Goal: Task Accomplishment & Management: Use online tool/utility

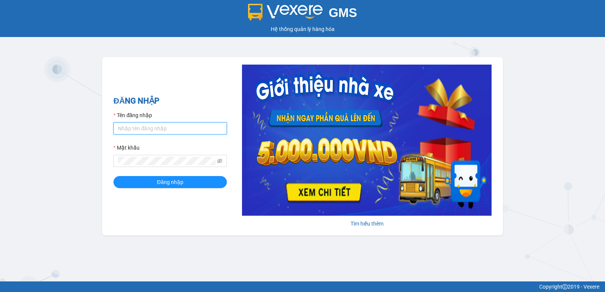
click at [156, 134] on input "Tên đăng nhập" at bounding box center [169, 129] width 113 height 12
type input "diep.nhuquynh"
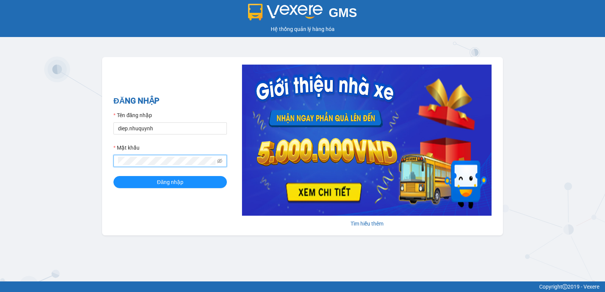
click at [113, 176] on button "Đăng nhập" at bounding box center [169, 182] width 113 height 12
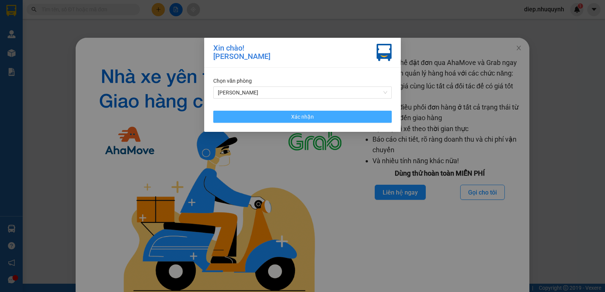
click at [340, 118] on button "Xác nhận" at bounding box center [302, 117] width 179 height 12
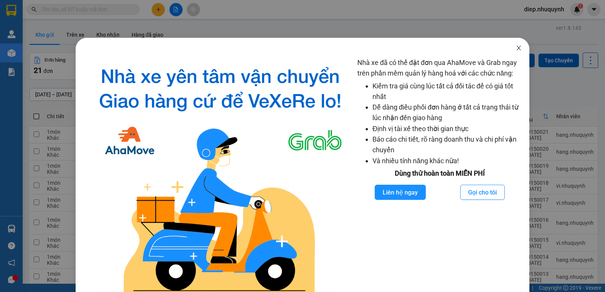
click at [516, 49] on icon "close" at bounding box center [519, 48] width 6 height 6
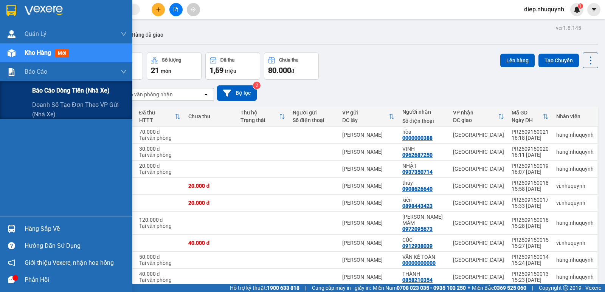
click at [59, 95] on span "Báo cáo dòng tiền (nhà xe)" at bounding box center [71, 90] width 78 height 9
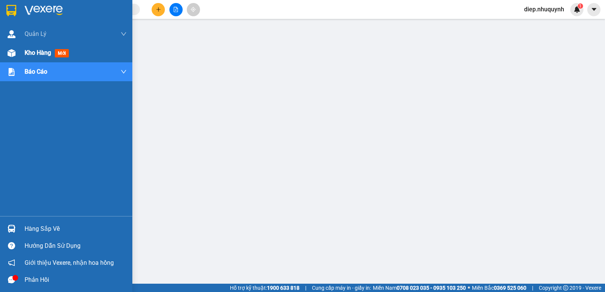
click at [33, 51] on span "Kho hàng" at bounding box center [38, 52] width 26 height 7
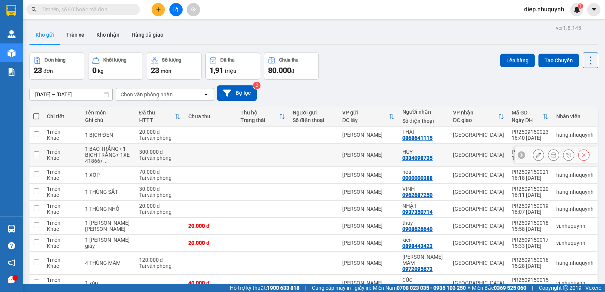
scroll to position [50, 0]
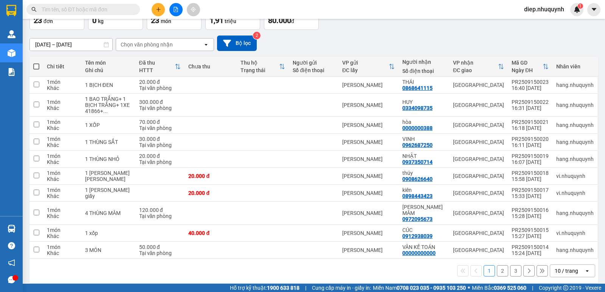
click at [497, 266] on button "2" at bounding box center [502, 271] width 11 height 11
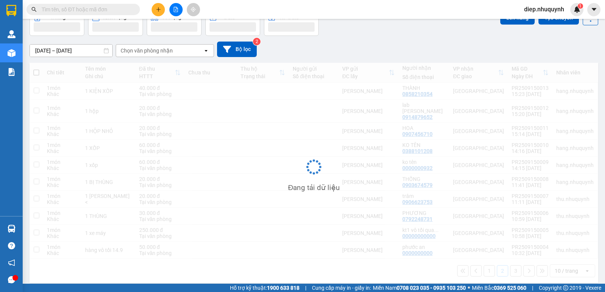
scroll to position [44, 0]
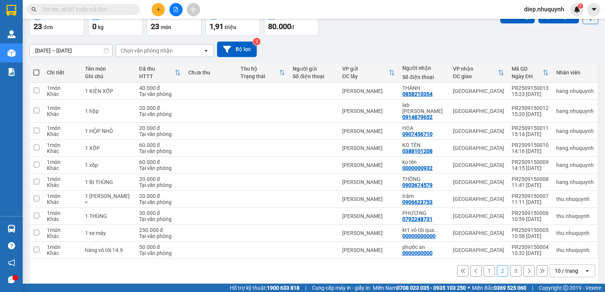
click at [510, 266] on button "3" at bounding box center [515, 271] width 11 height 11
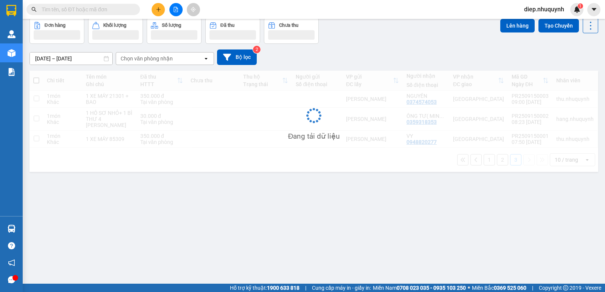
scroll to position [35, 0]
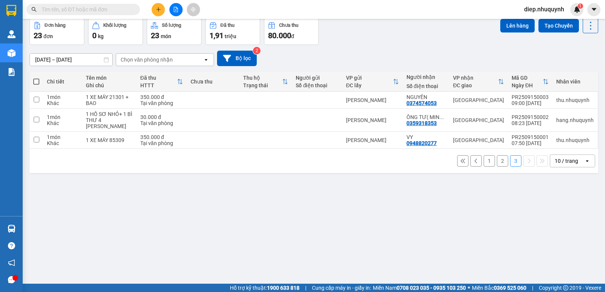
click at [497, 161] on button "2" at bounding box center [502, 160] width 11 height 11
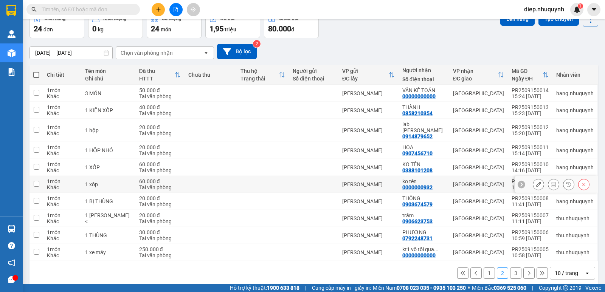
scroll to position [44, 0]
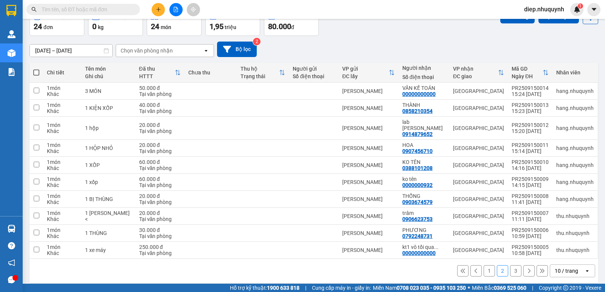
click at [485, 266] on button "1" at bounding box center [489, 271] width 11 height 11
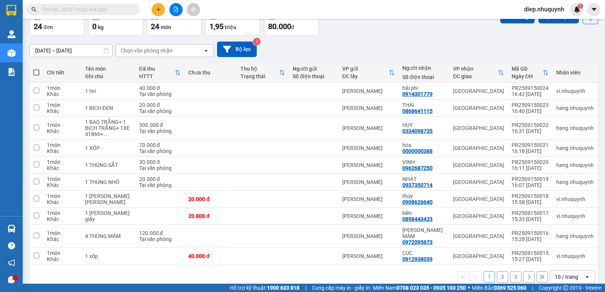
click at [80, 8] on input "text" at bounding box center [86, 9] width 89 height 8
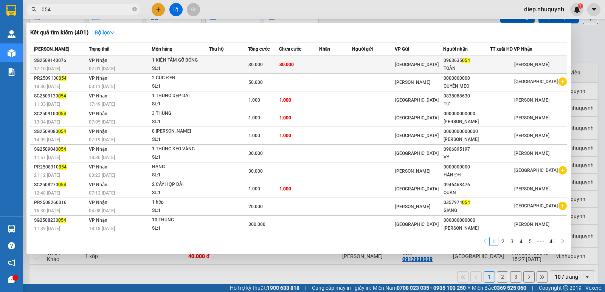
type input "054"
click at [328, 64] on td at bounding box center [335, 65] width 33 height 18
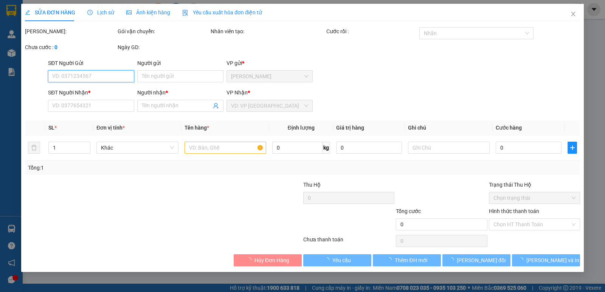
type input "0963635054"
type input "TOÀN"
type input "30.000"
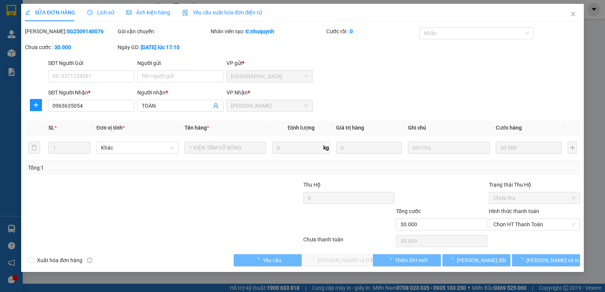
click at [525, 231] on div "Hình thức thanh toán Chọn HT Thanh Toán" at bounding box center [534, 220] width 91 height 26
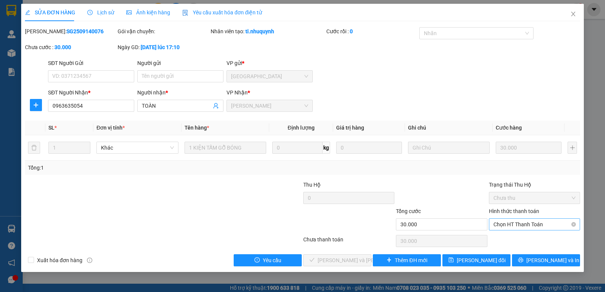
click at [528, 226] on span "Chọn HT Thanh Toán" at bounding box center [535, 224] width 82 height 11
drag, startPoint x: 523, startPoint y: 240, endPoint x: 466, endPoint y: 237, distance: 57.9
click at [522, 240] on div "Tại văn phòng" at bounding box center [535, 240] width 82 height 8
type input "0"
click at [359, 262] on span "[PERSON_NAME] và [PERSON_NAME] hàng" at bounding box center [369, 260] width 102 height 8
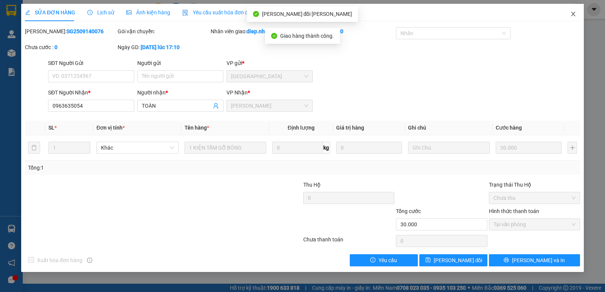
click at [571, 12] on icon "close" at bounding box center [573, 14] width 6 height 6
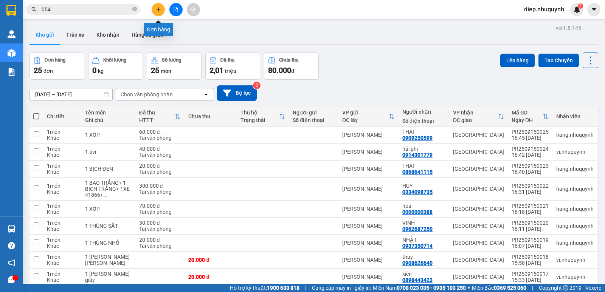
click at [162, 11] on button at bounding box center [158, 9] width 13 height 13
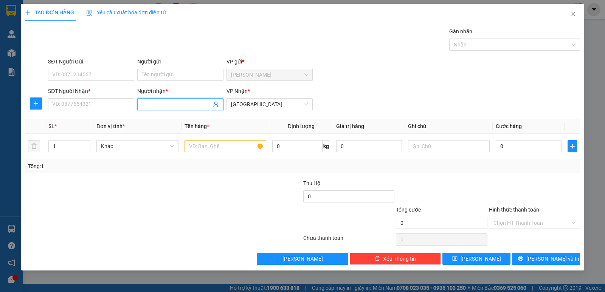
click at [159, 106] on input "Người nhận *" at bounding box center [177, 104] width 70 height 8
click at [159, 105] on input "Người nhận *" at bounding box center [177, 104] width 70 height 8
click at [160, 106] on input "Người nhận *" at bounding box center [177, 104] width 70 height 8
type input "d"
type input "đức"
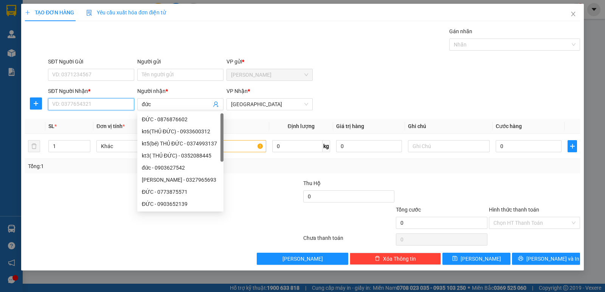
click at [118, 103] on input "SĐT Người Nhận *" at bounding box center [91, 104] width 86 height 12
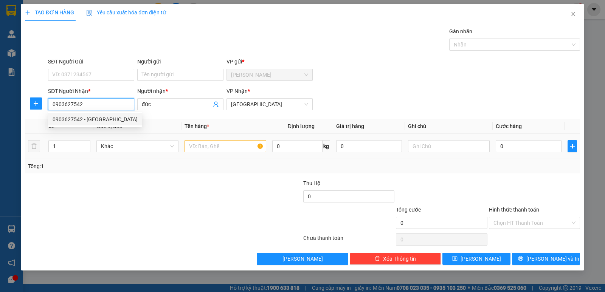
type input "0903627542"
click at [233, 147] on input "text" at bounding box center [226, 146] width 82 height 12
click at [232, 149] on input "text" at bounding box center [226, 146] width 82 height 12
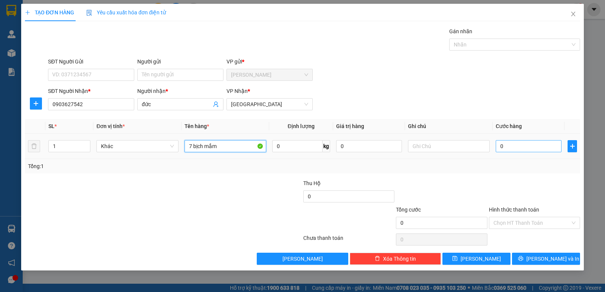
type input "7 bịch mắm"
click at [509, 143] on input "0" at bounding box center [529, 146] width 66 height 12
click at [511, 150] on input "0" at bounding box center [529, 146] width 66 height 12
click at [505, 148] on input "0" at bounding box center [529, 146] width 66 height 12
drag, startPoint x: 504, startPoint y: 148, endPoint x: 499, endPoint y: 148, distance: 4.9
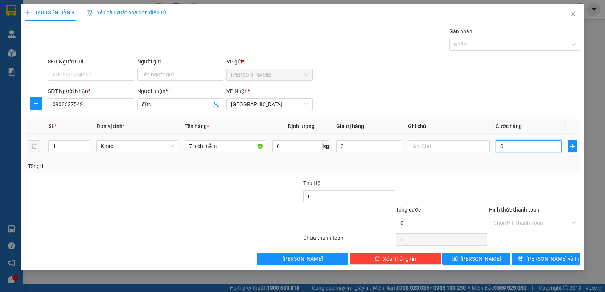
click at [499, 148] on input "0" at bounding box center [529, 146] width 66 height 12
click at [511, 149] on input "0" at bounding box center [529, 146] width 66 height 12
drag, startPoint x: 508, startPoint y: 146, endPoint x: 489, endPoint y: 144, distance: 19.5
click at [489, 143] on tr "1 Khác 7 bịch mắm 0 kg 0 0" at bounding box center [302, 146] width 555 height 25
type input "2"
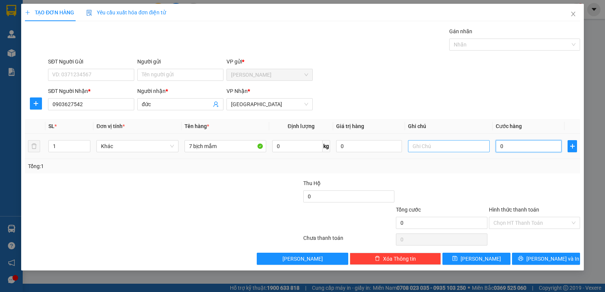
type input "2"
type input "20"
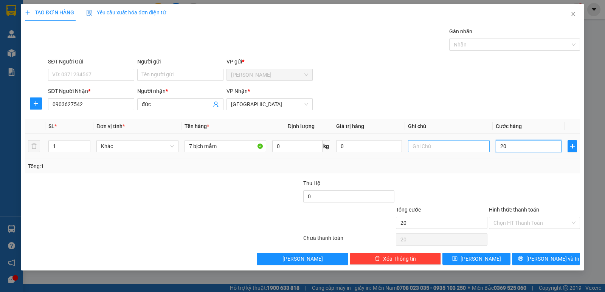
type input "200"
type input "200.000"
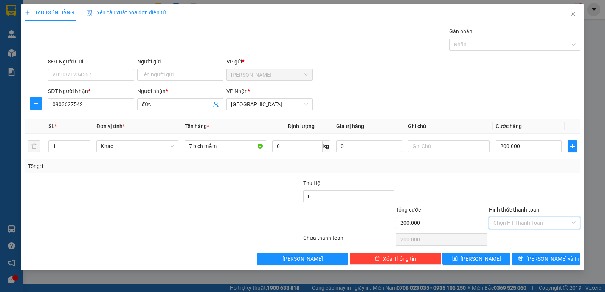
click at [528, 223] on input "Hình thức thanh toán" at bounding box center [532, 222] width 77 height 11
drag, startPoint x: 530, startPoint y: 236, endPoint x: 529, endPoint y: 245, distance: 8.7
click at [529, 236] on div "Tại văn phòng" at bounding box center [535, 238] width 82 height 8
type input "0"
click at [546, 262] on span "[PERSON_NAME] và In" at bounding box center [552, 259] width 53 height 8
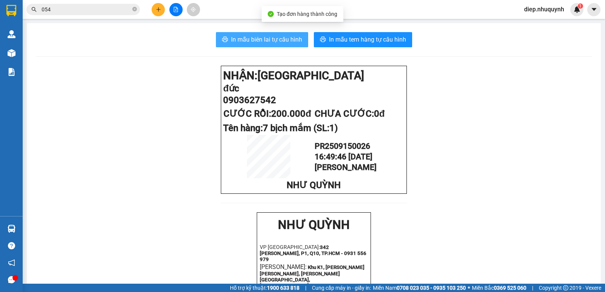
click at [258, 43] on span "In mẫu biên lai tự cấu hình" at bounding box center [266, 39] width 71 height 9
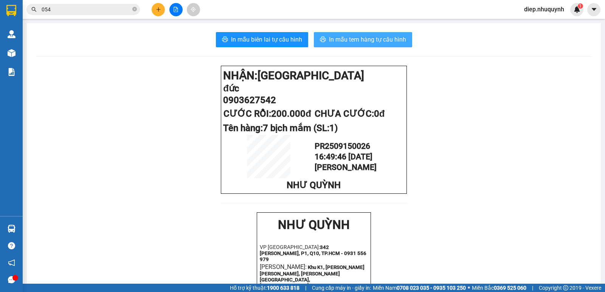
click at [367, 40] on span "In mẫu tem hàng tự cấu hình" at bounding box center [367, 39] width 77 height 9
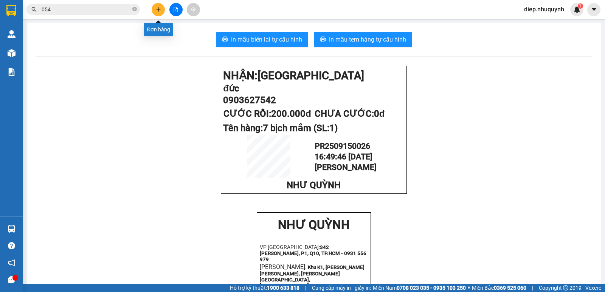
click at [165, 11] on div at bounding box center [176, 9] width 57 height 13
click at [160, 11] on icon "plus" at bounding box center [158, 9] width 5 height 5
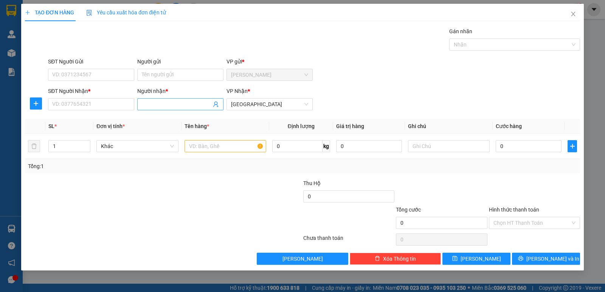
click at [174, 107] on input "Người nhận *" at bounding box center [177, 104] width 70 height 8
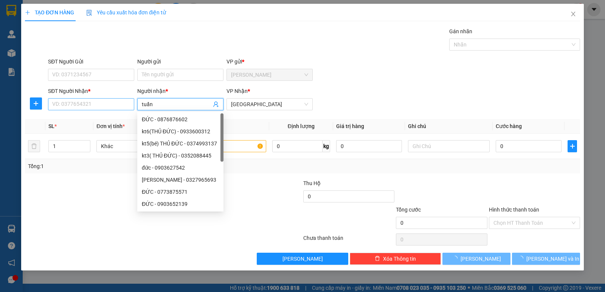
type input "tuấn"
click at [87, 107] on input "SĐT Người Nhận *" at bounding box center [91, 104] width 86 height 12
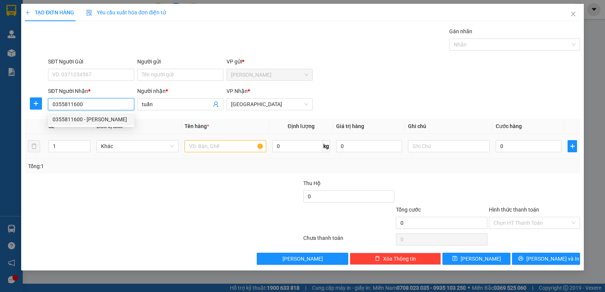
type input "0355811600"
click at [222, 142] on input "text" at bounding box center [226, 146] width 82 height 12
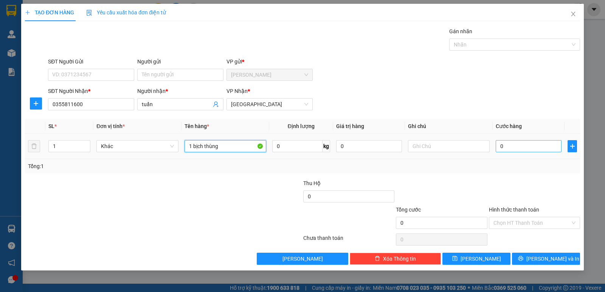
type input "1 bịch thùng"
click at [517, 142] on input "0" at bounding box center [529, 146] width 66 height 12
type input "3"
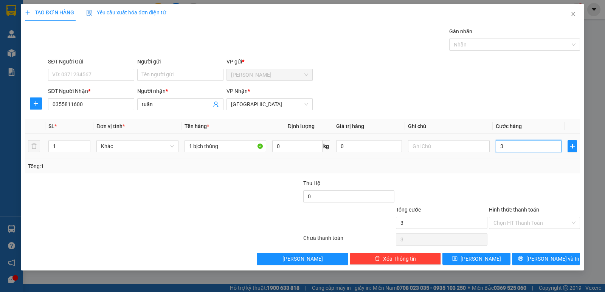
type input "30"
type input "30.000"
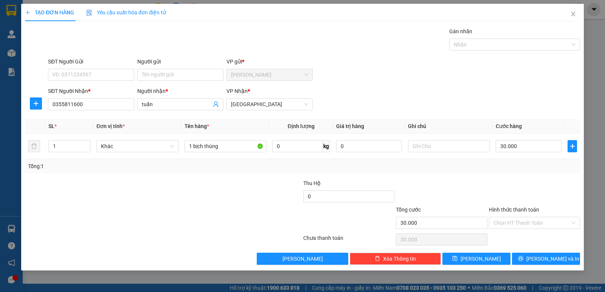
drag, startPoint x: 520, startPoint y: 225, endPoint x: 519, endPoint y: 236, distance: 11.9
click at [520, 225] on input "Hình thức thanh toán" at bounding box center [532, 222] width 77 height 11
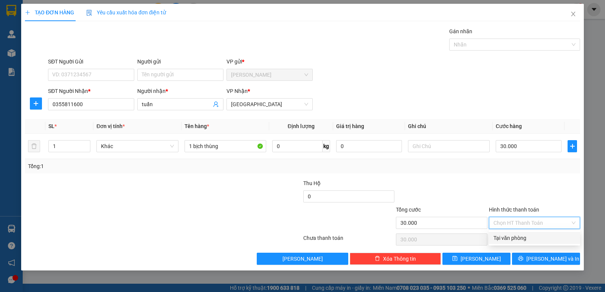
click at [518, 236] on div "Tại văn phòng" at bounding box center [535, 238] width 82 height 8
type input "0"
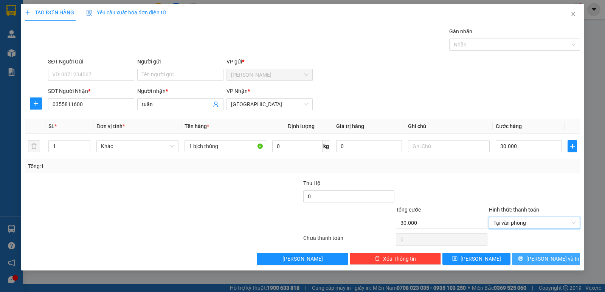
drag, startPoint x: 555, startPoint y: 261, endPoint x: 545, endPoint y: 262, distance: 9.6
click at [555, 261] on span "[PERSON_NAME] và In" at bounding box center [552, 259] width 53 height 8
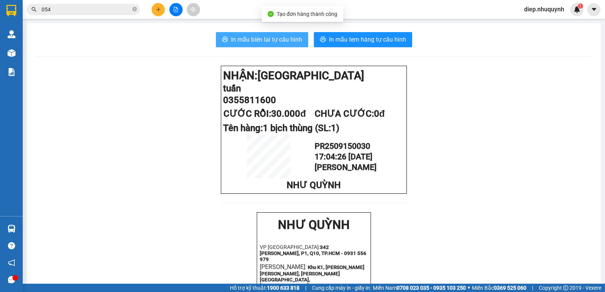
click at [263, 40] on span "In mẫu biên lai tự cấu hình" at bounding box center [266, 39] width 71 height 9
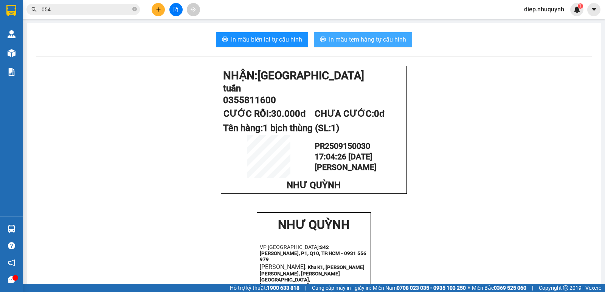
click at [358, 36] on span "In mẫu tem hàng tự cấu hình" at bounding box center [367, 39] width 77 height 9
click at [164, 10] on button at bounding box center [158, 9] width 13 height 13
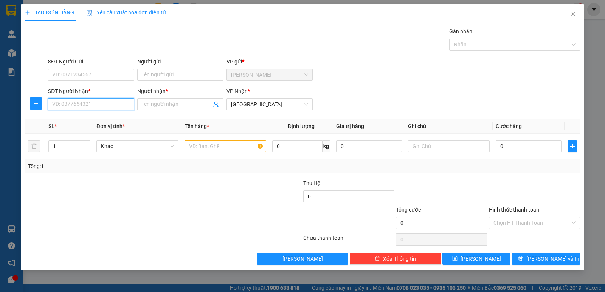
click at [109, 105] on input "SĐT Người Nhận *" at bounding box center [91, 104] width 86 height 12
type input "0832300997"
click at [103, 121] on div "0832300997 - [PERSON_NAME]" at bounding box center [91, 119] width 77 height 8
type input "tuấn"
type input "50.000"
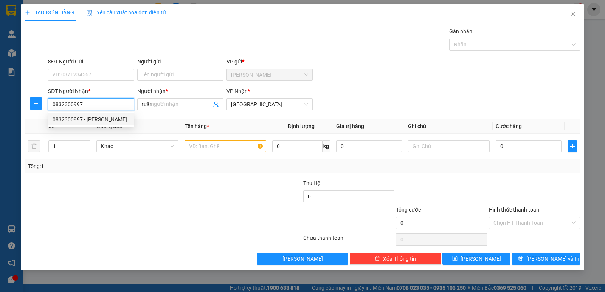
type input "50.000"
type input "0832300997"
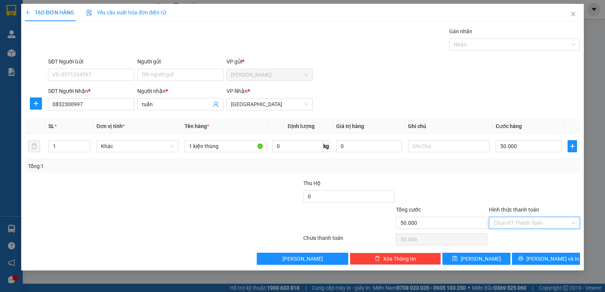
drag, startPoint x: 530, startPoint y: 222, endPoint x: 517, endPoint y: 244, distance: 25.6
click at [529, 224] on input "Hình thức thanh toán" at bounding box center [532, 222] width 77 height 11
click at [519, 240] on div "Tại văn phòng" at bounding box center [535, 238] width 82 height 8
type input "0"
drag, startPoint x: 536, startPoint y: 258, endPoint x: 483, endPoint y: 247, distance: 53.9
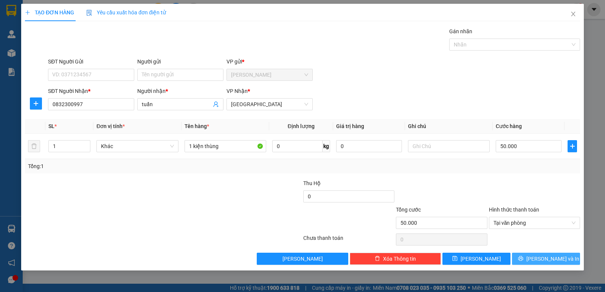
click at [523, 258] on icon "printer" at bounding box center [520, 258] width 5 height 5
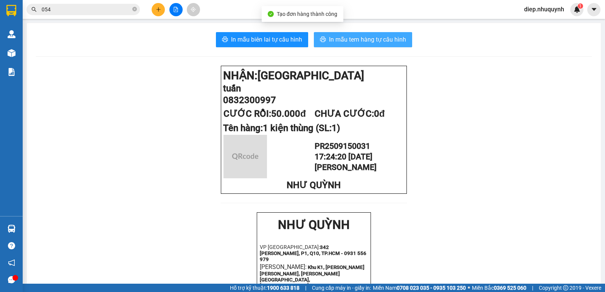
click at [343, 35] on span "In mẫu tem hàng tự cấu hình" at bounding box center [367, 39] width 77 height 9
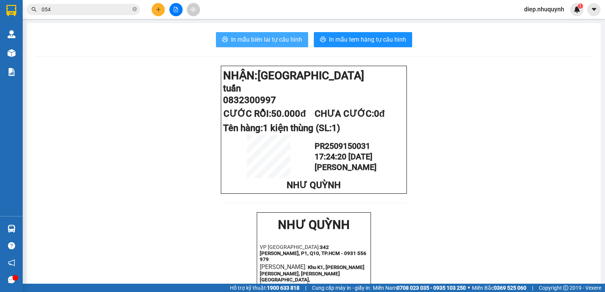
click at [244, 37] on span "In mẫu biên lai tự cấu hình" at bounding box center [266, 39] width 71 height 9
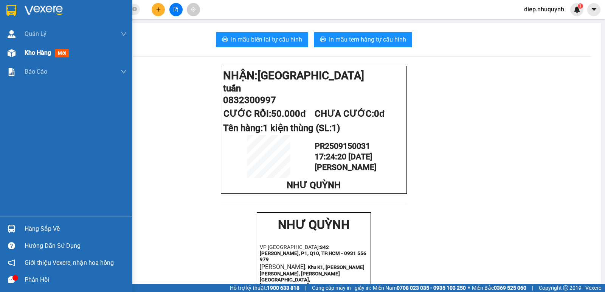
click at [39, 54] on span "Kho hàng" at bounding box center [38, 52] width 26 height 7
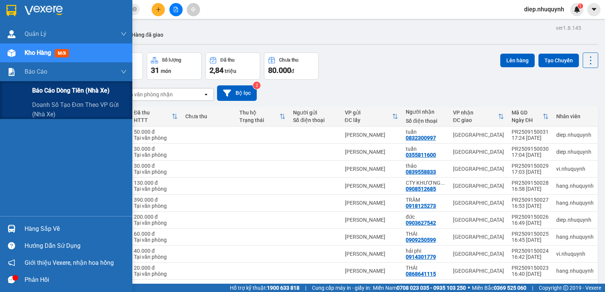
click at [44, 89] on span "Báo cáo dòng tiền (nhà xe)" at bounding box center [71, 90] width 78 height 9
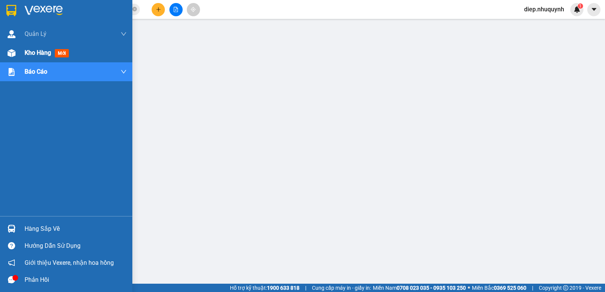
click at [37, 57] on div "Kho hàng mới" at bounding box center [48, 52] width 47 height 9
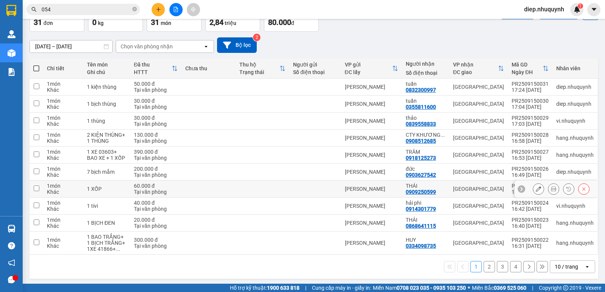
scroll to position [50, 0]
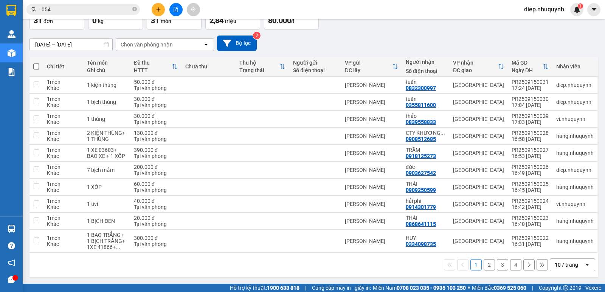
click at [486, 267] on button "2" at bounding box center [489, 264] width 11 height 11
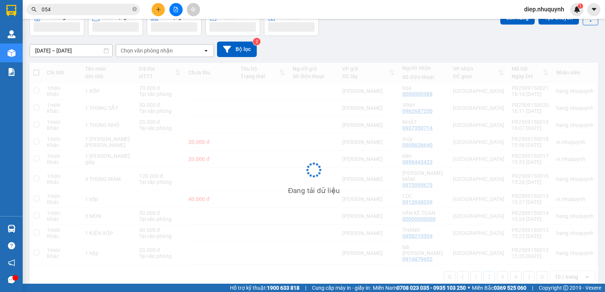
scroll to position [44, 0]
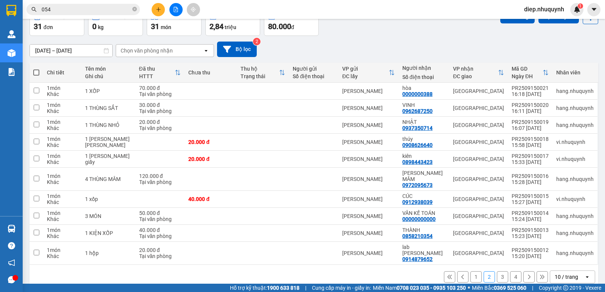
click at [497, 272] on button "3" at bounding box center [502, 277] width 11 height 11
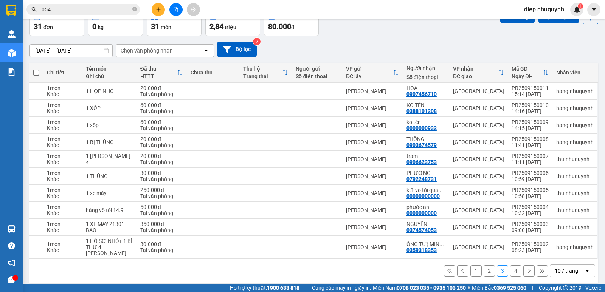
click at [510, 270] on button "4" at bounding box center [515, 271] width 11 height 11
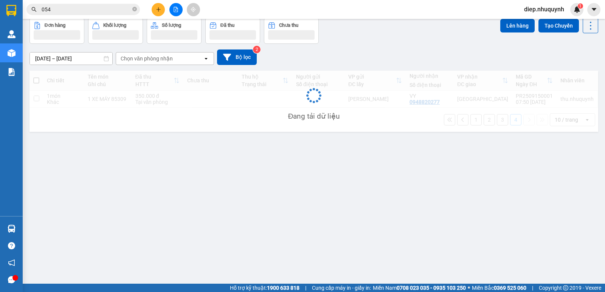
scroll to position [35, 0]
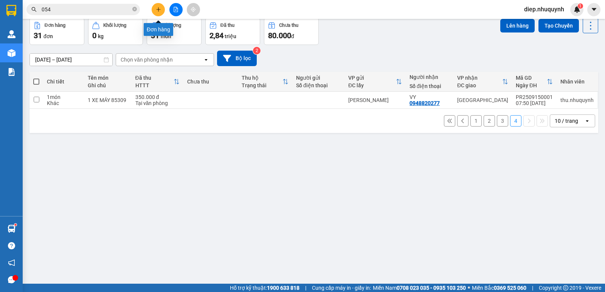
click at [163, 4] on div at bounding box center [176, 9] width 57 height 13
click at [160, 8] on icon "plus" at bounding box center [158, 9] width 5 height 5
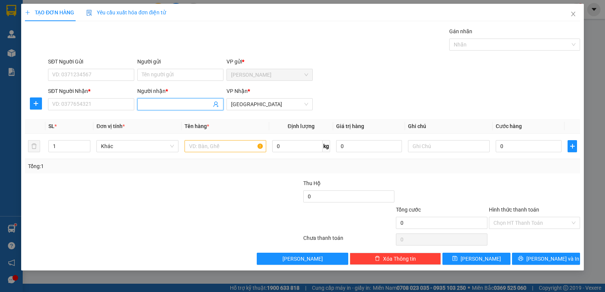
click at [170, 103] on input "Người nhận *" at bounding box center [177, 104] width 70 height 8
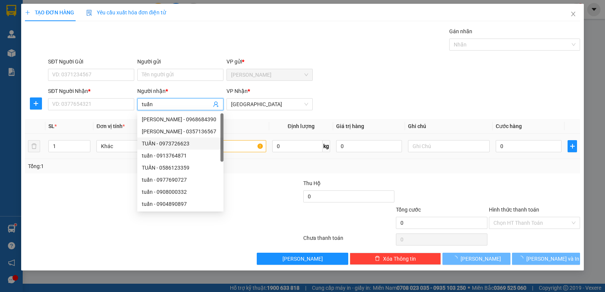
type input "tuấn"
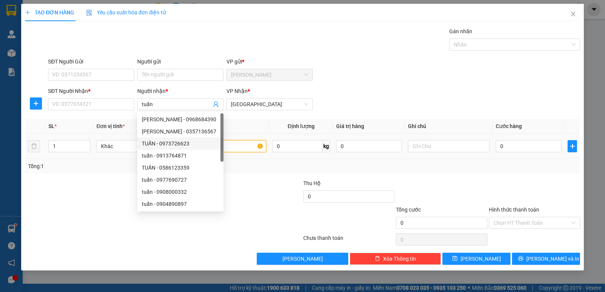
click at [241, 149] on input "text" at bounding box center [226, 146] width 82 height 12
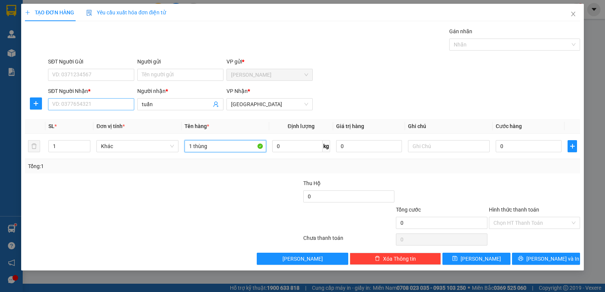
type input "1 thùng"
click at [99, 105] on input "SĐT Người Nhận *" at bounding box center [91, 104] width 86 height 12
type input "0000000038"
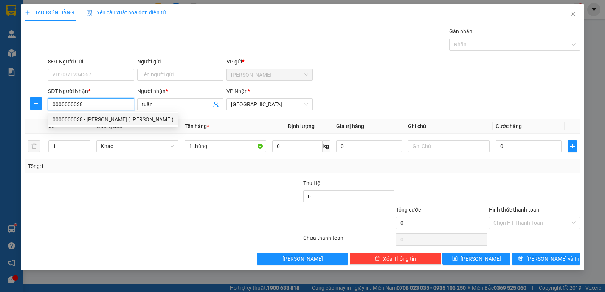
click at [95, 120] on div "0000000038 - [PERSON_NAME] ( [PERSON_NAME])" at bounding box center [113, 119] width 121 height 8
type input "[PERSON_NAME] ( [PERSON_NAME])"
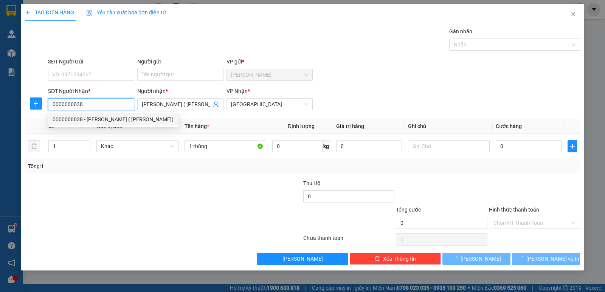
type input "360.000"
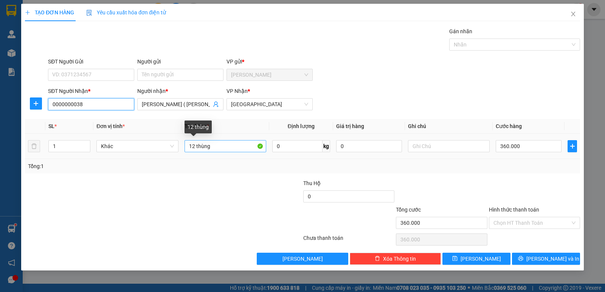
type input "0000000038"
drag, startPoint x: 219, startPoint y: 146, endPoint x: 179, endPoint y: 146, distance: 40.1
click at [179, 146] on tr "1 Khác 12 thùng 0 kg 0 360.000" at bounding box center [302, 146] width 555 height 25
type input "1 thùng"
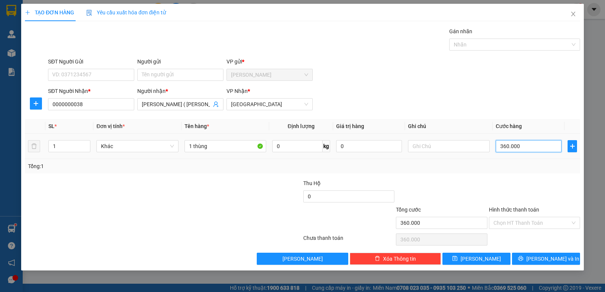
type input "3"
type input "30"
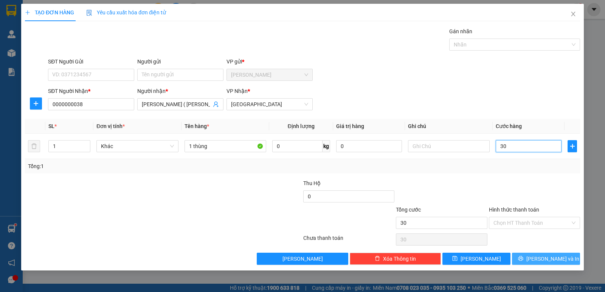
type input "30"
type input "30.000"
drag, startPoint x: 554, startPoint y: 258, endPoint x: 541, endPoint y: 260, distance: 12.6
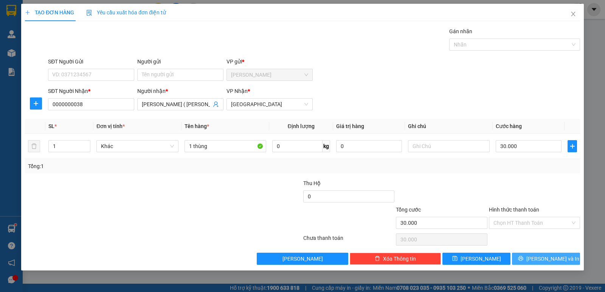
click at [554, 259] on span "[PERSON_NAME] và In" at bounding box center [552, 259] width 53 height 8
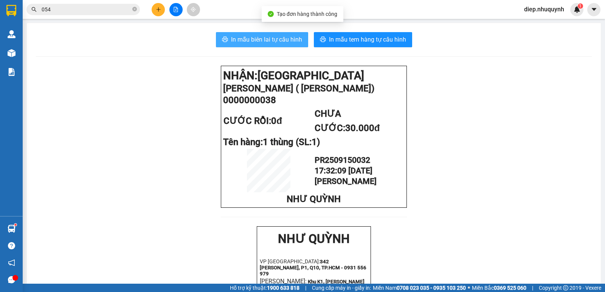
click at [262, 41] on span "In mẫu biên lai tự cấu hình" at bounding box center [266, 39] width 71 height 9
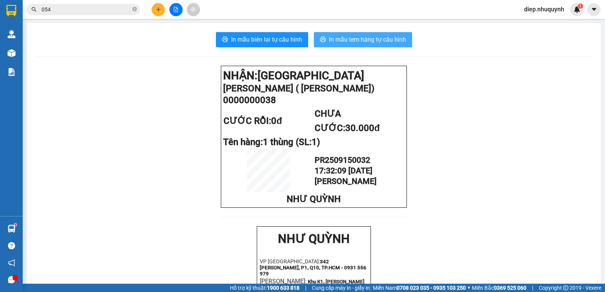
click at [348, 37] on span "In mẫu tem hàng tự cấu hình" at bounding box center [367, 39] width 77 height 9
click at [157, 13] on button at bounding box center [158, 9] width 13 height 13
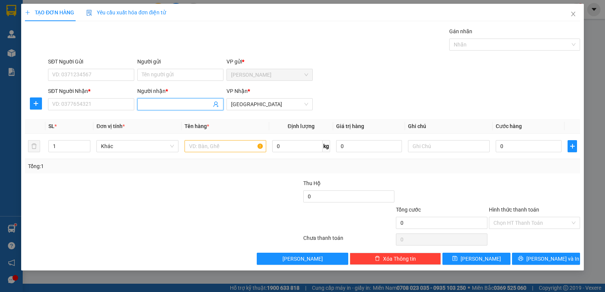
click at [151, 107] on input "Người nhận *" at bounding box center [177, 104] width 70 height 8
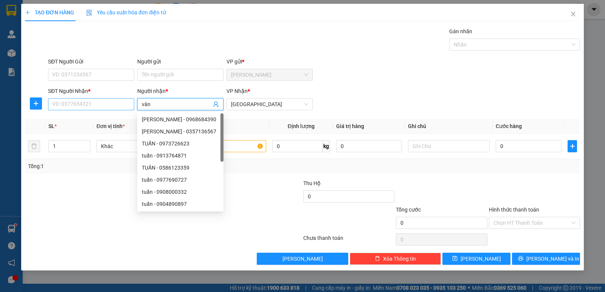
type input "vân"
click at [111, 107] on input "SĐT Người Nhận *" at bounding box center [91, 104] width 86 height 12
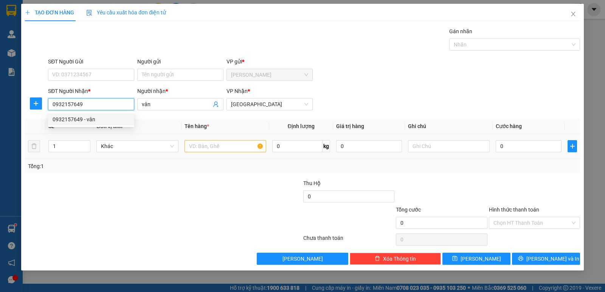
type input "0932157649"
click at [225, 143] on input "text" at bounding box center [226, 146] width 82 height 12
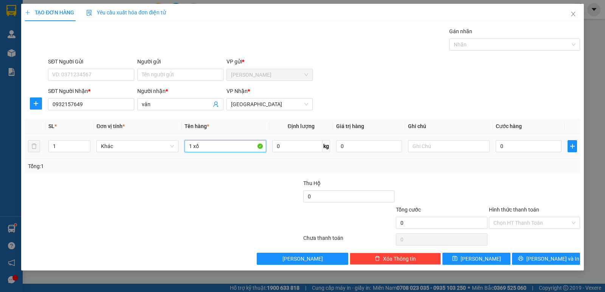
type input "1 xốp"
click at [500, 151] on input "0" at bounding box center [529, 146] width 66 height 12
drag, startPoint x: 528, startPoint y: 222, endPoint x: 526, endPoint y: 239, distance: 17.1
click at [527, 222] on input "Hình thức thanh toán" at bounding box center [532, 222] width 77 height 11
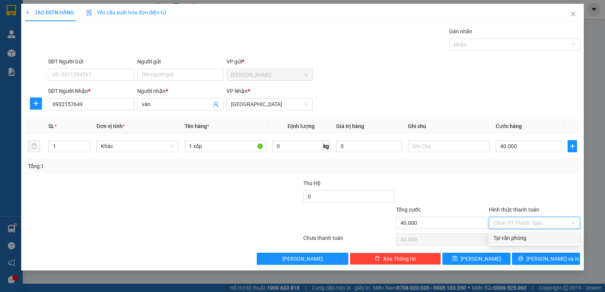
drag, startPoint x: 526, startPoint y: 241, endPoint x: 522, endPoint y: 244, distance: 5.6
click at [526, 241] on div "Tại văn phòng" at bounding box center [535, 238] width 82 height 8
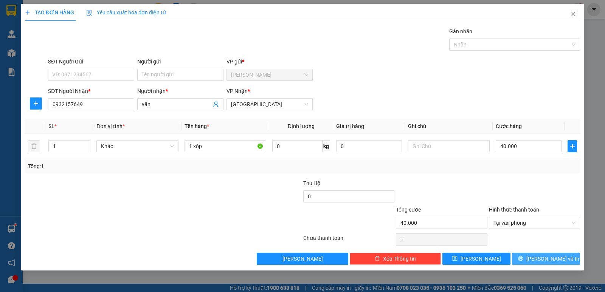
click at [523, 260] on icon "printer" at bounding box center [520, 258] width 5 height 5
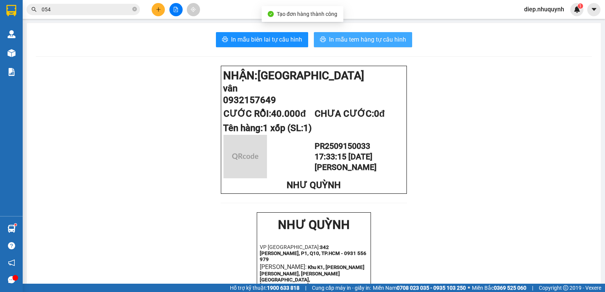
click at [348, 38] on span "In mẫu tem hàng tự cấu hình" at bounding box center [367, 39] width 77 height 9
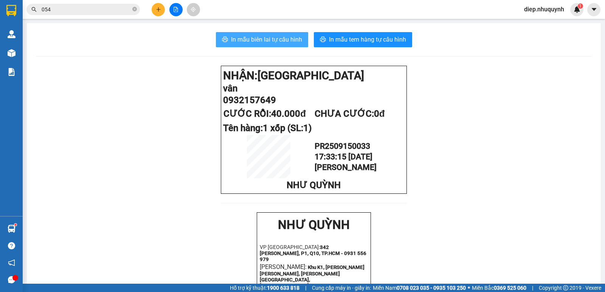
click at [227, 36] on button "In mẫu biên lai tự cấu hình" at bounding box center [262, 39] width 92 height 15
click at [159, 15] on button at bounding box center [158, 9] width 13 height 13
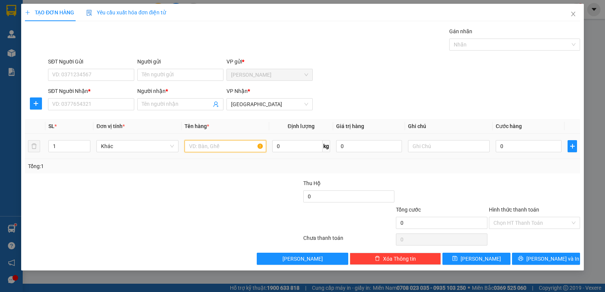
click at [224, 149] on input "text" at bounding box center [226, 146] width 82 height 12
type input "1 xốp"
click at [524, 150] on input "0" at bounding box center [529, 146] width 66 height 12
type input "5"
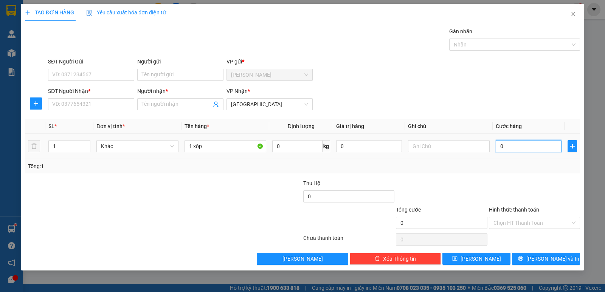
type input "5"
type input "50"
type input "50.000"
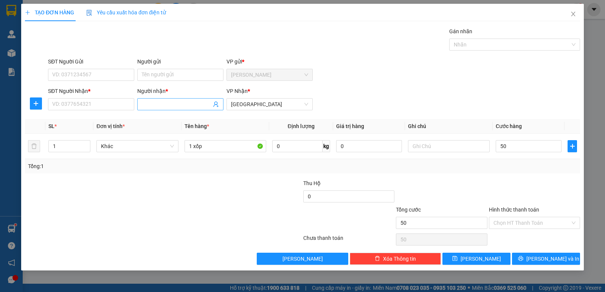
type input "50.000"
click at [164, 108] on input "Người nhận *" at bounding box center [177, 104] width 70 height 8
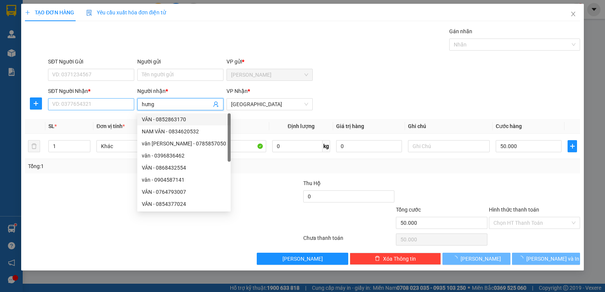
type input "hưng"
click at [89, 107] on input "SĐT Người Nhận *" at bounding box center [91, 104] width 86 height 12
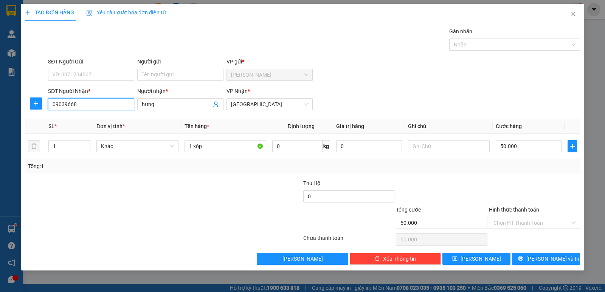
type input "090396689"
click at [533, 224] on input "Hình thức thanh toán" at bounding box center [532, 222] width 77 height 11
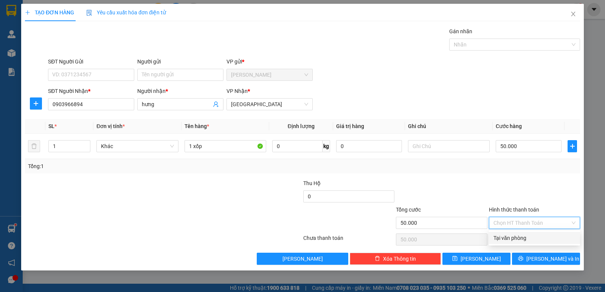
drag, startPoint x: 541, startPoint y: 241, endPoint x: 536, endPoint y: 244, distance: 6.3
click at [541, 241] on div "Tại văn phòng" at bounding box center [535, 238] width 82 height 8
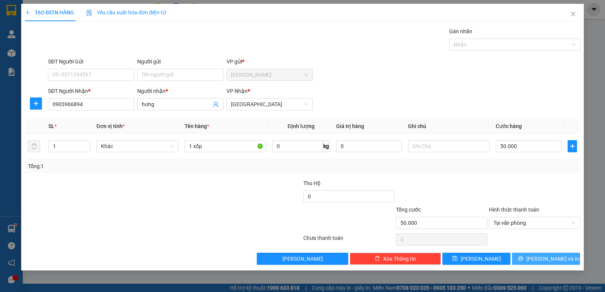
drag, startPoint x: 546, startPoint y: 259, endPoint x: 420, endPoint y: 213, distance: 134.1
click at [547, 259] on span "[PERSON_NAME] và In" at bounding box center [552, 259] width 53 height 8
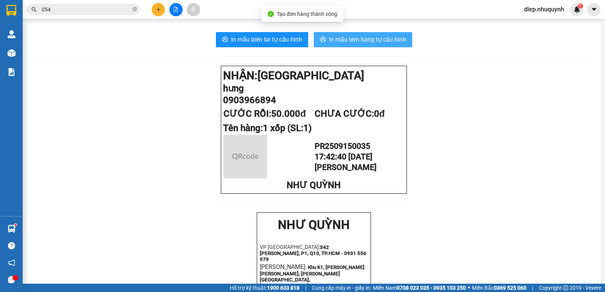
click at [335, 43] on span "In mẫu tem hàng tự cấu hình" at bounding box center [367, 39] width 77 height 9
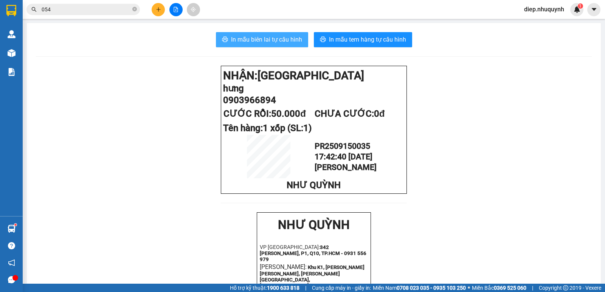
click at [293, 42] on span "In mẫu biên lai tự cấu hình" at bounding box center [266, 39] width 71 height 9
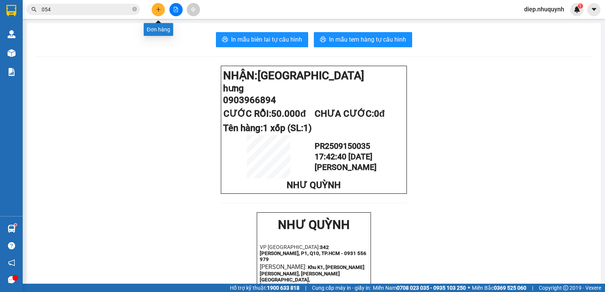
click at [158, 10] on icon "plus" at bounding box center [158, 9] width 5 height 5
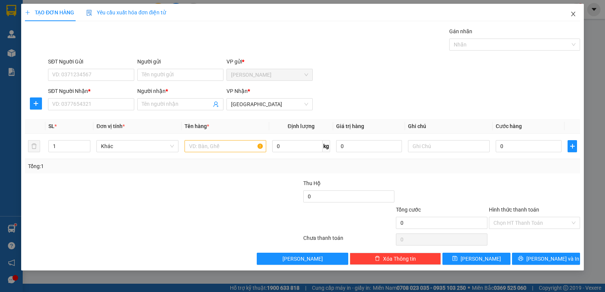
click at [572, 16] on icon "close" at bounding box center [573, 14] width 4 height 5
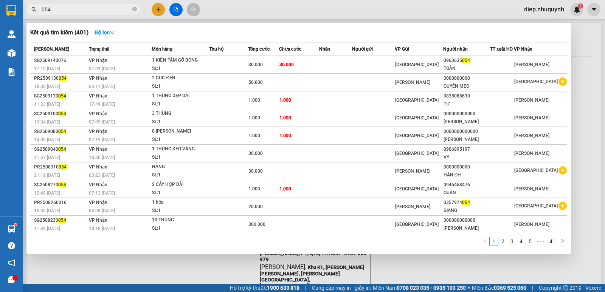
drag, startPoint x: 58, startPoint y: 13, endPoint x: 36, endPoint y: 10, distance: 22.1
click at [36, 10] on div "054" at bounding box center [74, 9] width 148 height 11
type input "8"
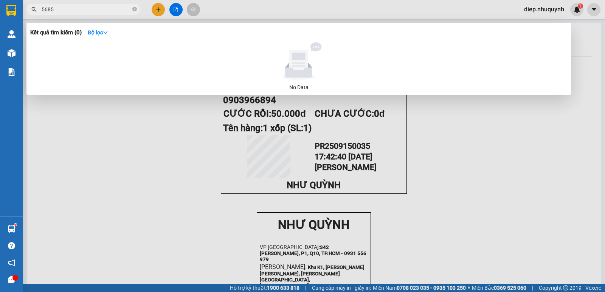
drag, startPoint x: 71, startPoint y: 10, endPoint x: 27, endPoint y: 5, distance: 44.2
click at [27, 9] on span "5685" at bounding box center [82, 9] width 113 height 11
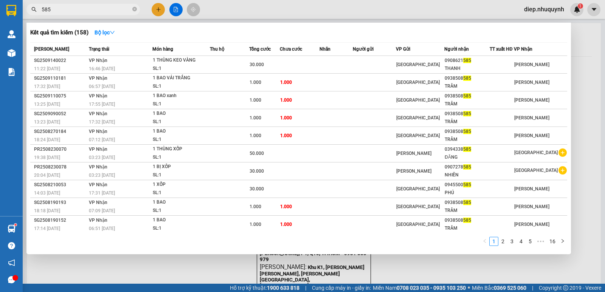
drag, startPoint x: 53, startPoint y: 7, endPoint x: 39, endPoint y: 7, distance: 14.0
click at [39, 7] on span "585" at bounding box center [82, 9] width 113 height 11
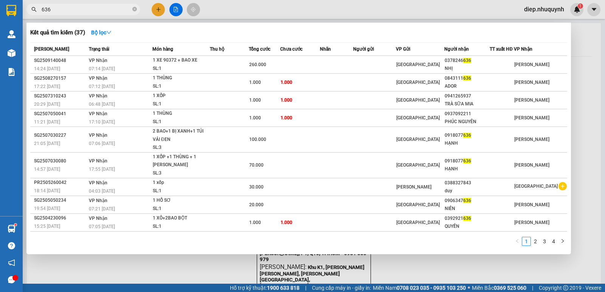
drag, startPoint x: 53, startPoint y: 11, endPoint x: 29, endPoint y: 8, distance: 23.6
click at [29, 8] on span "636" at bounding box center [82, 9] width 113 height 11
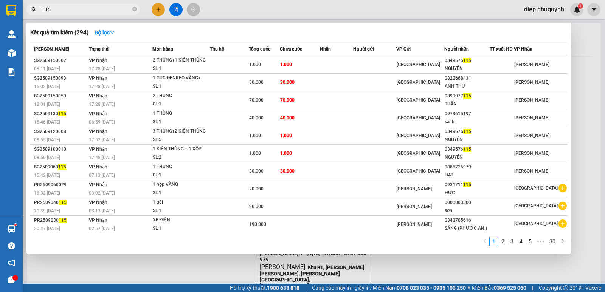
type input "115"
drag, startPoint x: 584, startPoint y: 46, endPoint x: 579, endPoint y: 47, distance: 5.0
click at [584, 46] on div at bounding box center [302, 146] width 605 height 292
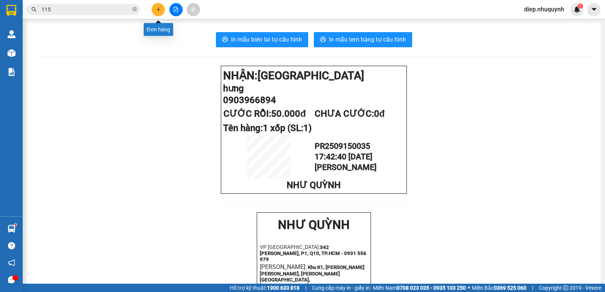
click at [157, 14] on button at bounding box center [158, 9] width 13 height 13
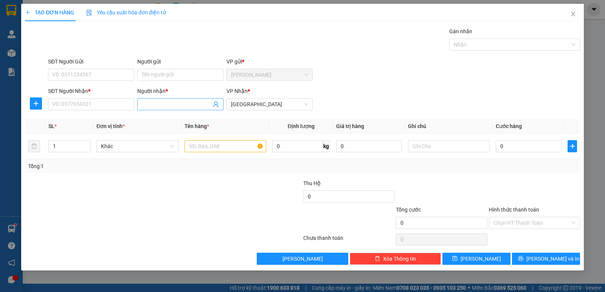
click at [166, 106] on input "Người nhận *" at bounding box center [177, 104] width 70 height 8
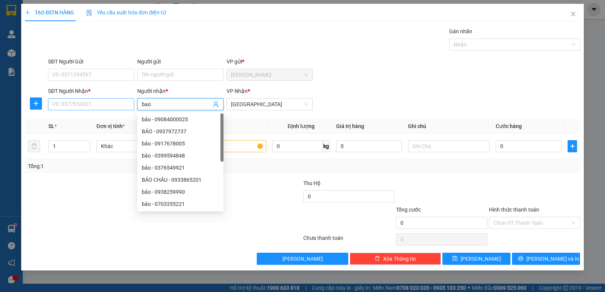
type input "bao"
click at [93, 102] on input "SĐT Người Nhận *" at bounding box center [91, 104] width 86 height 12
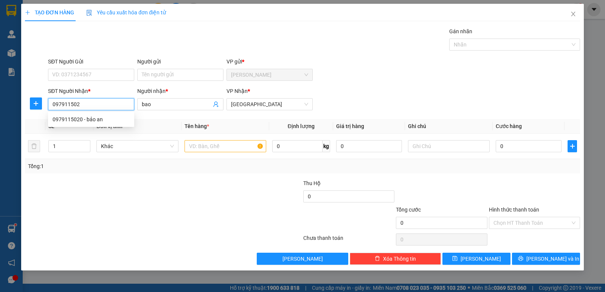
type input "0979115020"
click at [84, 117] on div "0979115020 - bảo an" at bounding box center [91, 119] width 77 height 8
type input "bảo an"
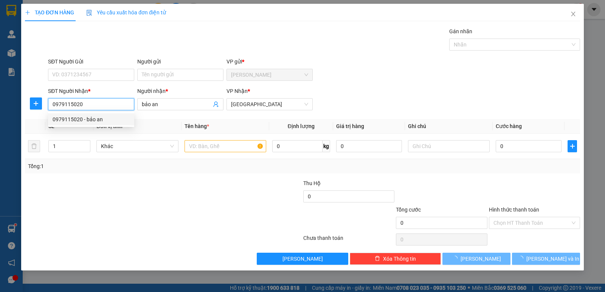
type input "20.000"
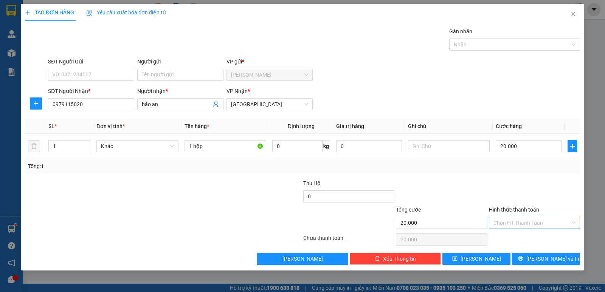
click at [554, 225] on input "Hình thức thanh toán" at bounding box center [532, 222] width 77 height 11
click at [528, 240] on div "Tại văn phòng" at bounding box center [535, 238] width 82 height 8
click at [550, 259] on span "[PERSON_NAME] và In" at bounding box center [552, 259] width 53 height 8
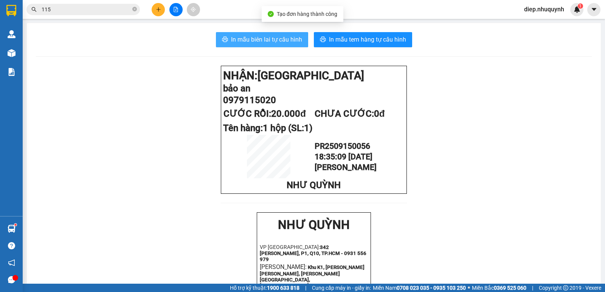
click at [278, 34] on button "In mẫu biên lai tự cấu hình" at bounding box center [262, 39] width 92 height 15
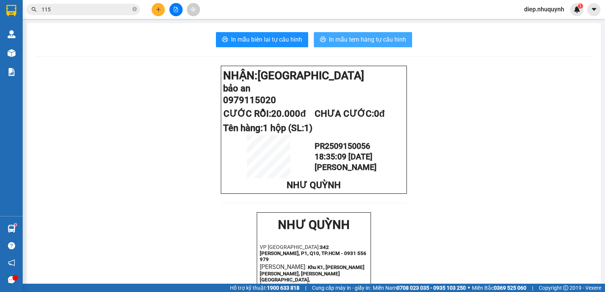
click at [369, 39] on span "In mẫu tem hàng tự cấu hình" at bounding box center [367, 39] width 77 height 9
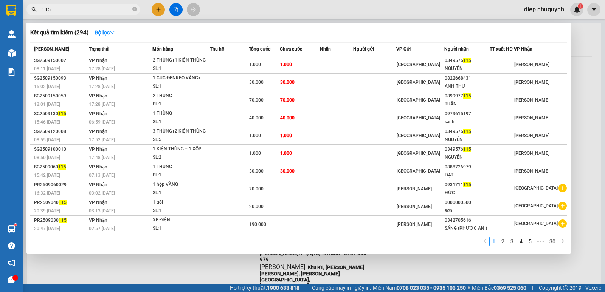
drag, startPoint x: 52, startPoint y: 10, endPoint x: 27, endPoint y: 10, distance: 25.0
click at [27, 10] on span "115" at bounding box center [82, 9] width 113 height 11
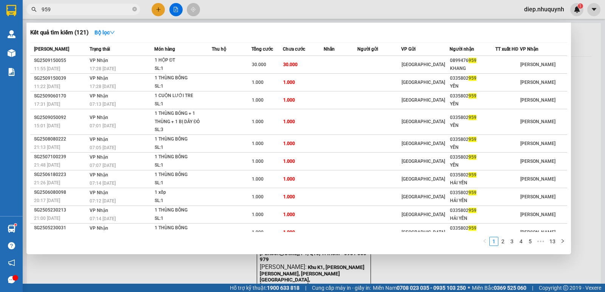
type input "959"
drag, startPoint x: 55, startPoint y: 13, endPoint x: 31, endPoint y: 13, distance: 24.2
click at [31, 13] on span "959" at bounding box center [82, 9] width 113 height 11
click at [154, 6] on div at bounding box center [302, 146] width 605 height 292
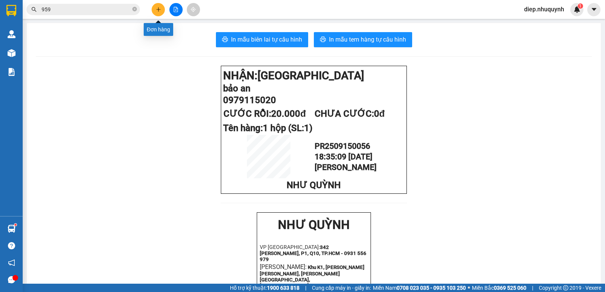
click at [158, 8] on icon "plus" at bounding box center [158, 9] width 5 height 5
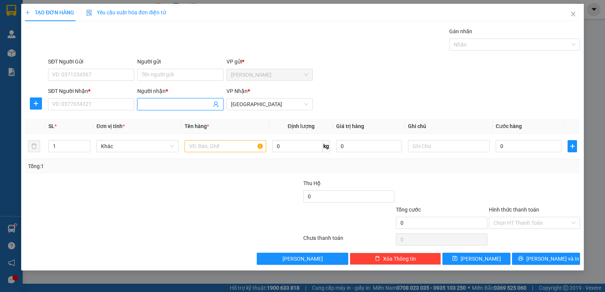
click at [173, 107] on input "Người nhận *" at bounding box center [177, 104] width 70 height 8
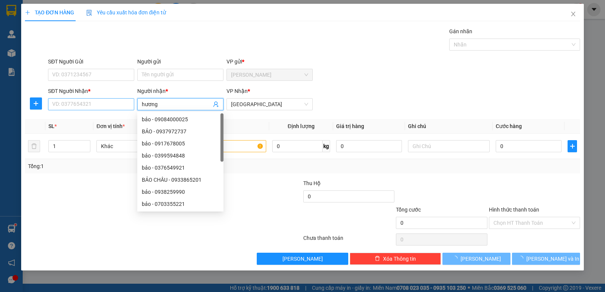
type input "hương"
click at [93, 103] on input "SĐT Người Nhận *" at bounding box center [91, 104] width 86 height 12
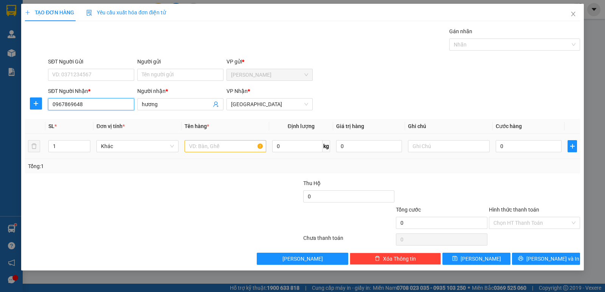
type input "0967869648"
click at [229, 146] on input "text" at bounding box center [226, 146] width 82 height 12
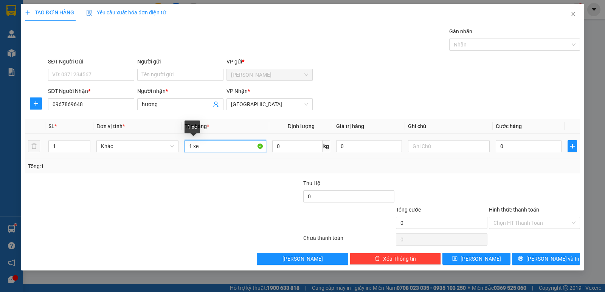
click at [211, 149] on input "1 xe" at bounding box center [226, 146] width 82 height 12
type input "1 xe 05988"
click at [516, 146] on input "0" at bounding box center [529, 146] width 66 height 12
type input "2"
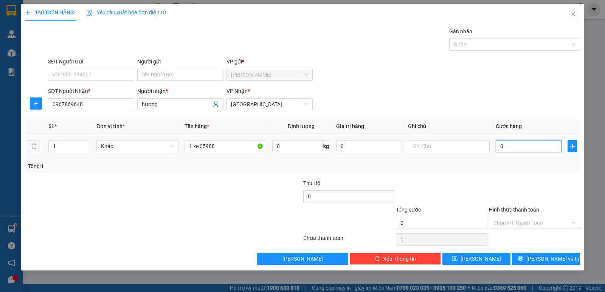
type input "2"
type input "25"
type input "250"
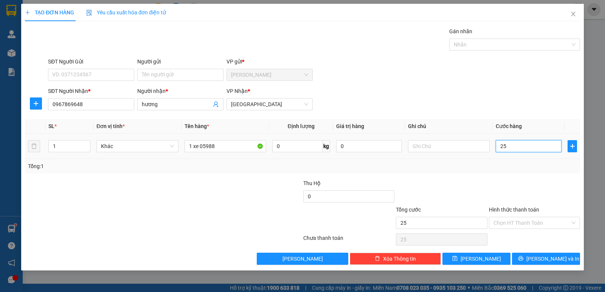
type input "250"
type input "250.000"
click at [523, 220] on input "Hình thức thanh toán" at bounding box center [532, 222] width 77 height 11
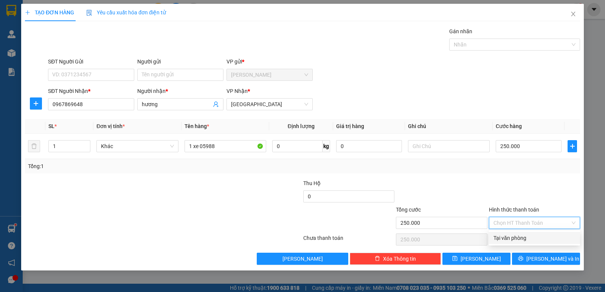
click at [526, 234] on div "Tại văn phòng" at bounding box center [535, 238] width 82 height 8
type input "0"
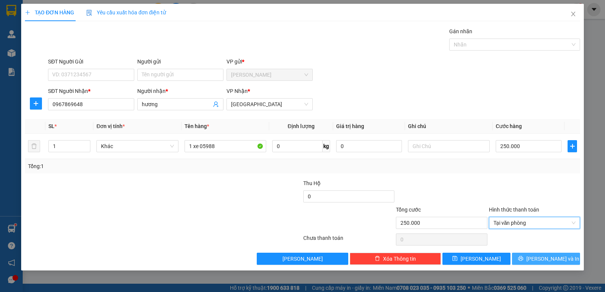
click at [544, 257] on span "[PERSON_NAME] và In" at bounding box center [552, 259] width 53 height 8
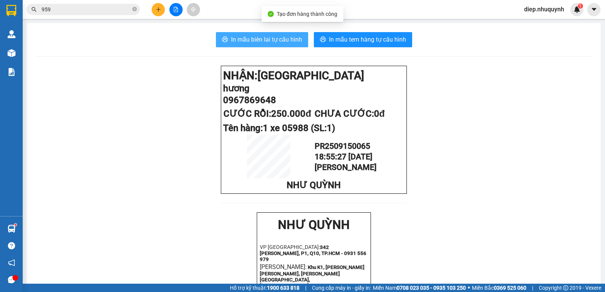
click at [285, 41] on span "In mẫu biên lai tự cấu hình" at bounding box center [266, 39] width 71 height 9
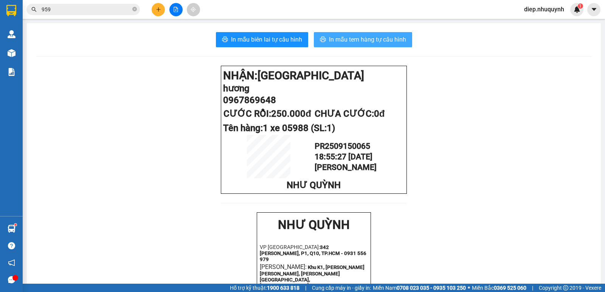
click at [361, 41] on span "In mẫu tem hàng tự cấu hình" at bounding box center [367, 39] width 77 height 9
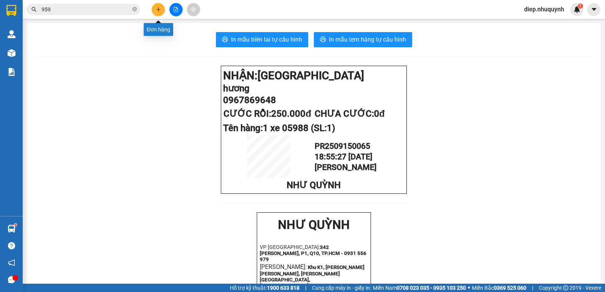
click at [162, 10] on button at bounding box center [158, 9] width 13 height 13
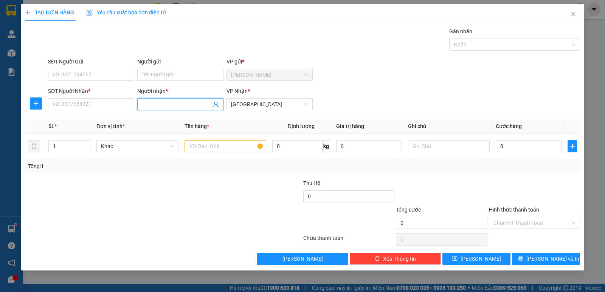
click at [181, 107] on input "Người nhận *" at bounding box center [177, 104] width 70 height 8
type input "chú bé"
click at [120, 98] on input "SĐT Người Nhận *" at bounding box center [91, 104] width 86 height 12
click at [98, 109] on input "SĐT Người Nhận *" at bounding box center [91, 104] width 86 height 12
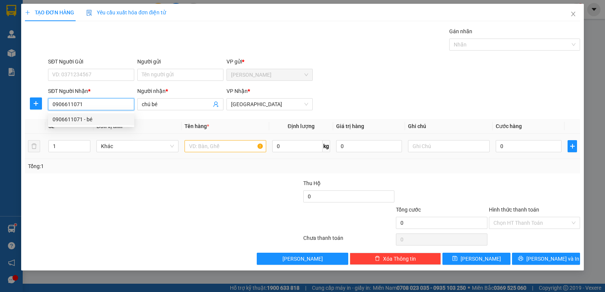
type input "0906611071"
click at [208, 146] on input "text" at bounding box center [226, 146] width 82 height 12
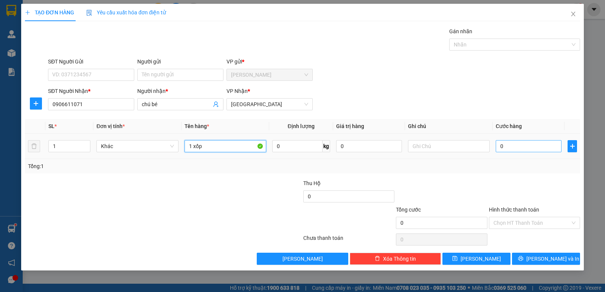
type input "1 xốp"
click at [527, 150] on input "0" at bounding box center [529, 146] width 66 height 12
type input "7"
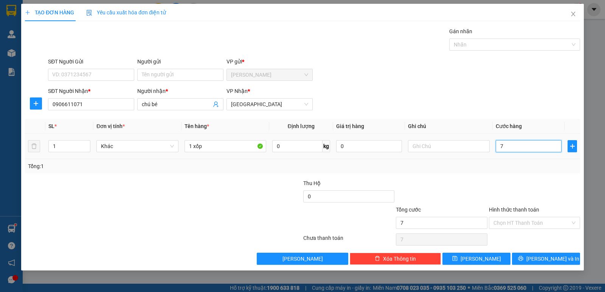
type input "70"
click at [527, 220] on input "Hình thức thanh toán" at bounding box center [532, 222] width 77 height 11
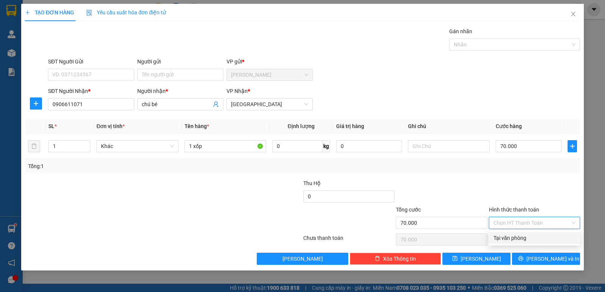
click at [518, 240] on div "Tại văn phòng" at bounding box center [535, 238] width 82 height 8
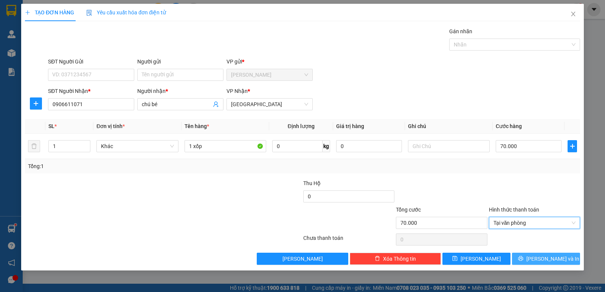
click at [550, 260] on span "[PERSON_NAME] và In" at bounding box center [552, 259] width 53 height 8
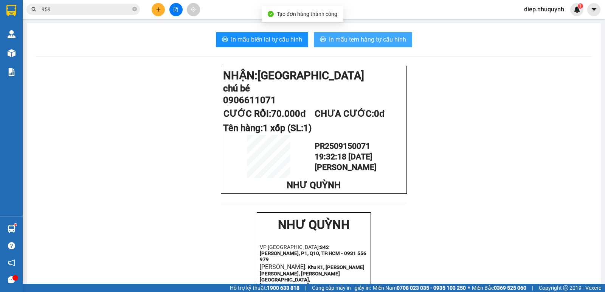
click at [363, 45] on button "In mẫu tem hàng tự cấu hình" at bounding box center [363, 39] width 98 height 15
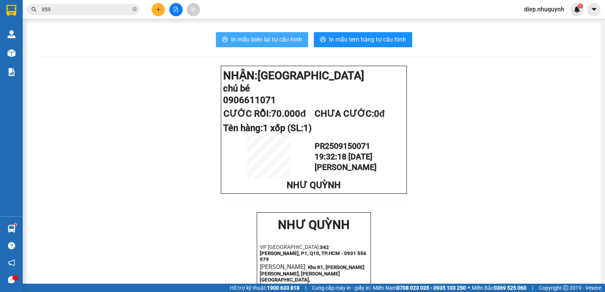
click at [257, 40] on span "In mẫu biên lai tự cấu hình" at bounding box center [266, 39] width 71 height 9
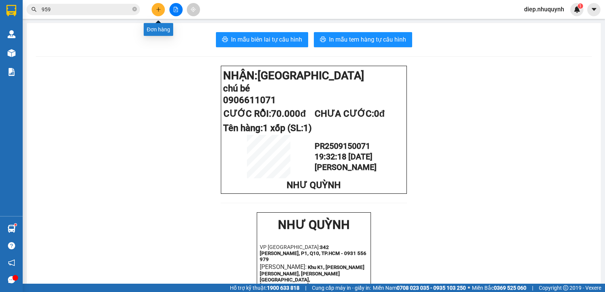
click at [159, 11] on icon "plus" at bounding box center [158, 9] width 5 height 5
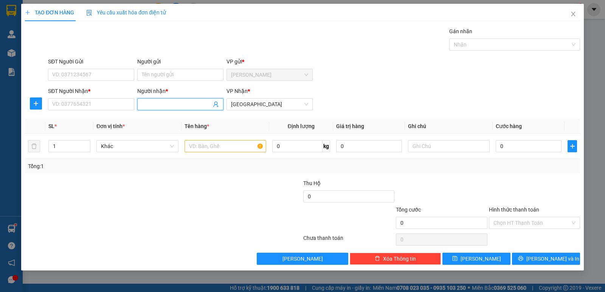
click at [163, 105] on input "Người nhận *" at bounding box center [177, 104] width 70 height 8
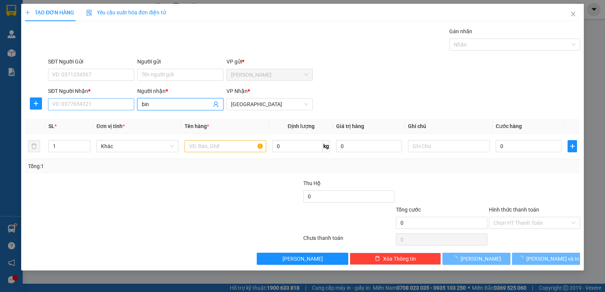
type input "bin"
click at [113, 107] on input "SĐT Người Nhận *" at bounding box center [91, 104] width 86 height 12
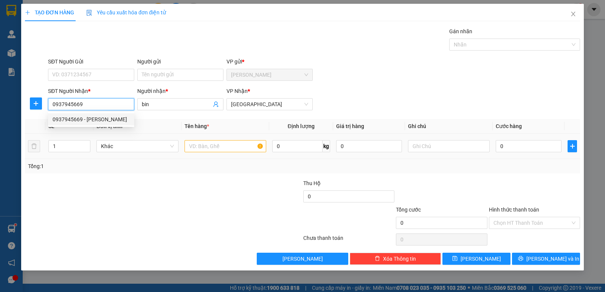
type input "0937945669"
click at [210, 147] on input "text" at bounding box center [226, 146] width 82 height 12
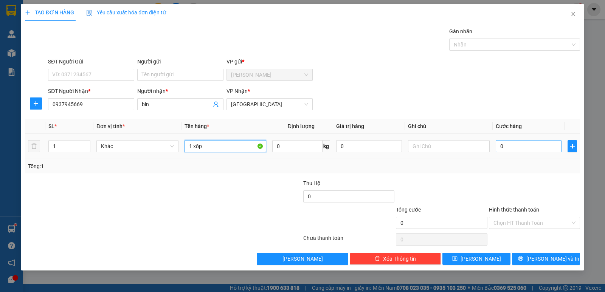
type input "1 xốp"
click at [515, 148] on input "0" at bounding box center [529, 146] width 66 height 12
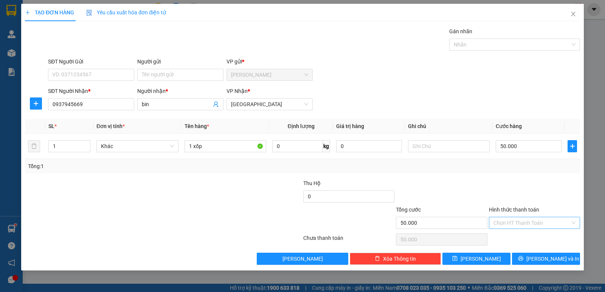
click at [524, 222] on input "Hình thức thanh toán" at bounding box center [532, 222] width 77 height 11
click at [526, 234] on div "Tại văn phòng" at bounding box center [535, 238] width 82 height 8
click at [542, 257] on span "[PERSON_NAME] và In" at bounding box center [552, 259] width 53 height 8
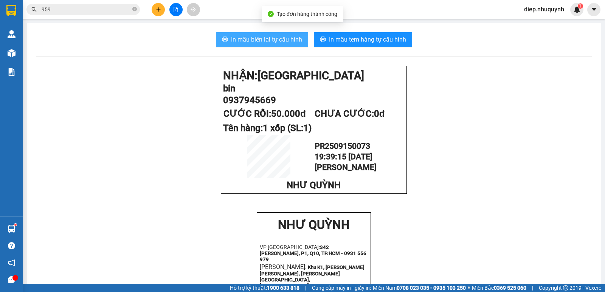
drag, startPoint x: 286, startPoint y: 43, endPoint x: 282, endPoint y: 54, distance: 11.7
click at [286, 43] on span "In mẫu biên lai tự cấu hình" at bounding box center [266, 39] width 71 height 9
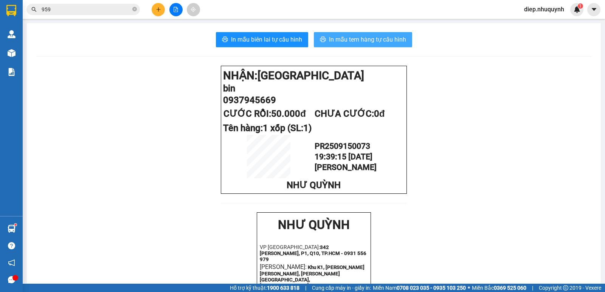
click at [354, 42] on span "In mẫu tem hàng tự cấu hình" at bounding box center [367, 39] width 77 height 9
